Goal: Transaction & Acquisition: Purchase product/service

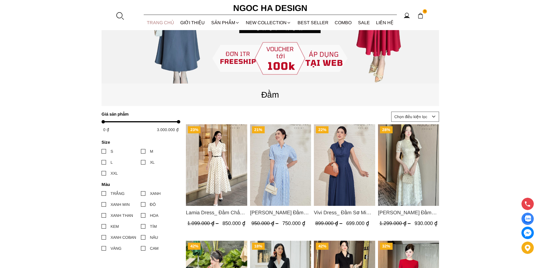
scroll to position [56, 0]
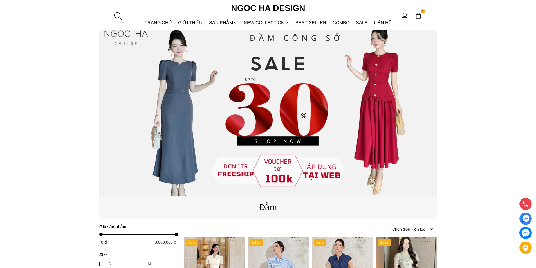
click at [116, 13] on div at bounding box center [117, 16] width 8 height 8
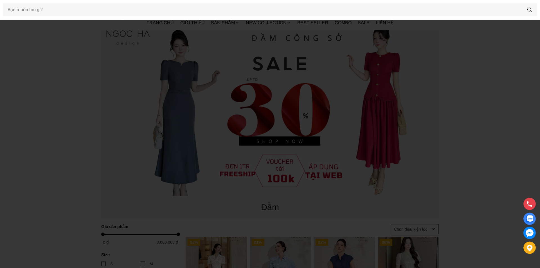
click at [86, 17] on div at bounding box center [270, 10] width 540 height 20
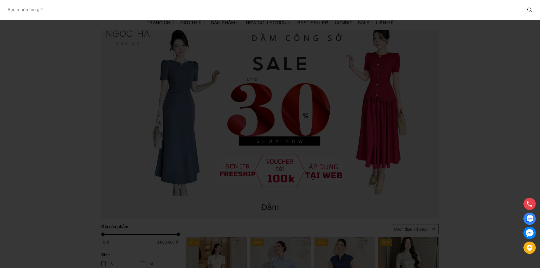
click at [77, 8] on input "Input search Bạn muốn tìm gì?" at bounding box center [262, 9] width 519 height 13
type input "BJ127"
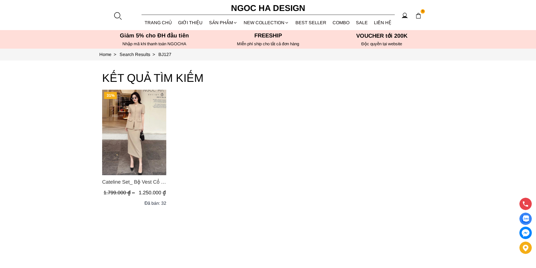
click at [129, 126] on img "Product image - Cateline Set_ Bộ Vest Cổ V Đính Cúc Nhí Chân Váy Bút Chì BJ127" at bounding box center [134, 133] width 64 height 86
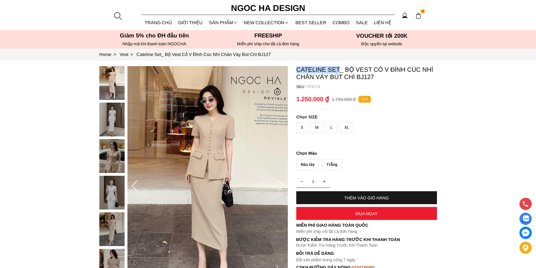
copy p "Cateline Set"
drag, startPoint x: 296, startPoint y: 69, endPoint x: 339, endPoint y: 68, distance: 42.8
click at [339, 68] on section "Cateline Set_ Bộ Vest Cổ V Đính Cúc Nhí Chân Váy Bút Chì BJ127 SKU: TP4273 1 TH…" at bounding box center [268, 186] width 536 height 252
